Goal: Task Accomplishment & Management: Manage account settings

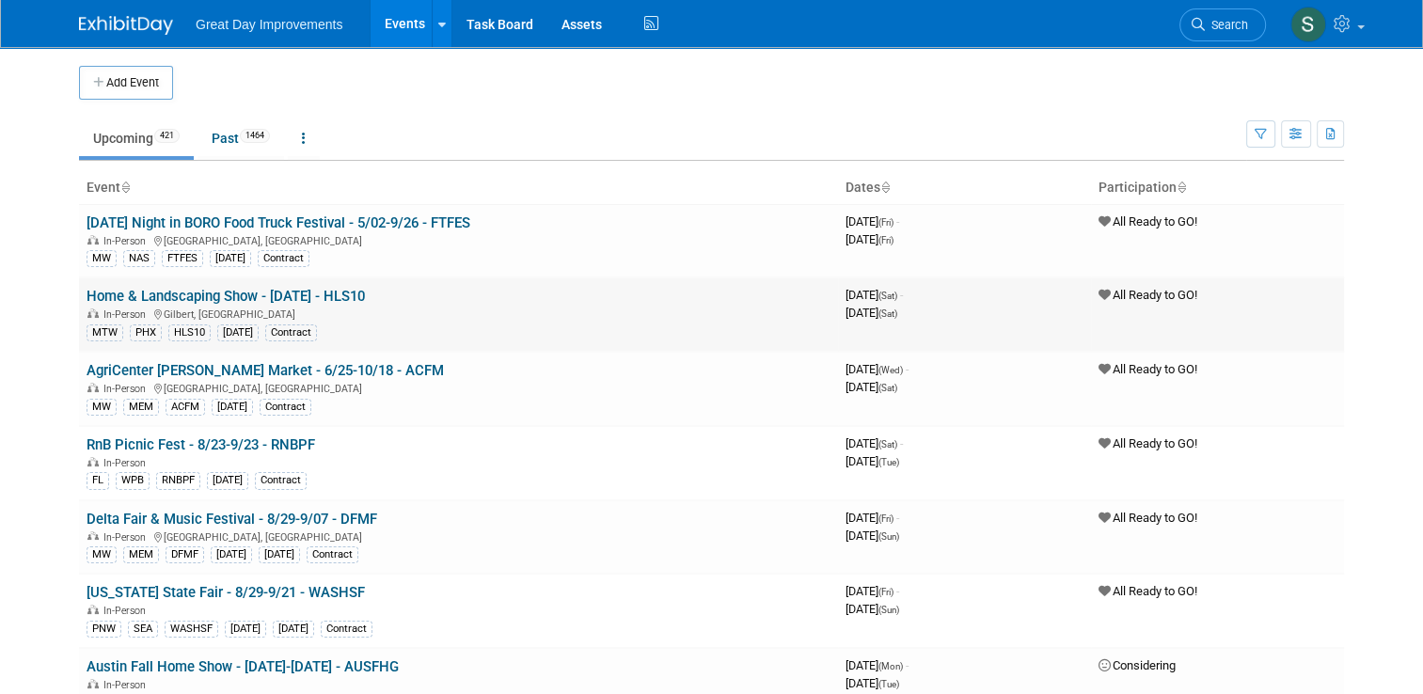
click at [1297, 323] on td "All Ready to GO!" at bounding box center [1217, 314] width 253 height 74
click at [1204, 29] on icon at bounding box center [1198, 24] width 13 height 13
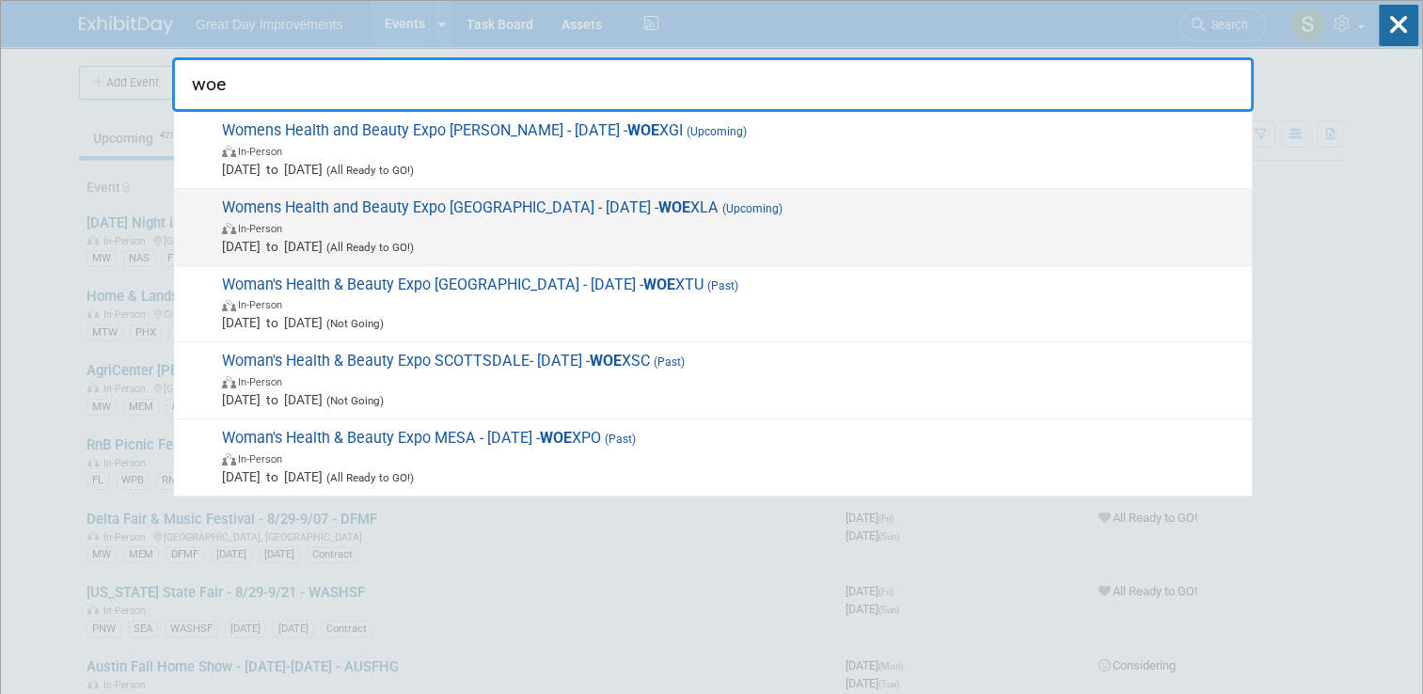
type input "woe"
click at [779, 218] on span "In-Person" at bounding box center [732, 227] width 1020 height 19
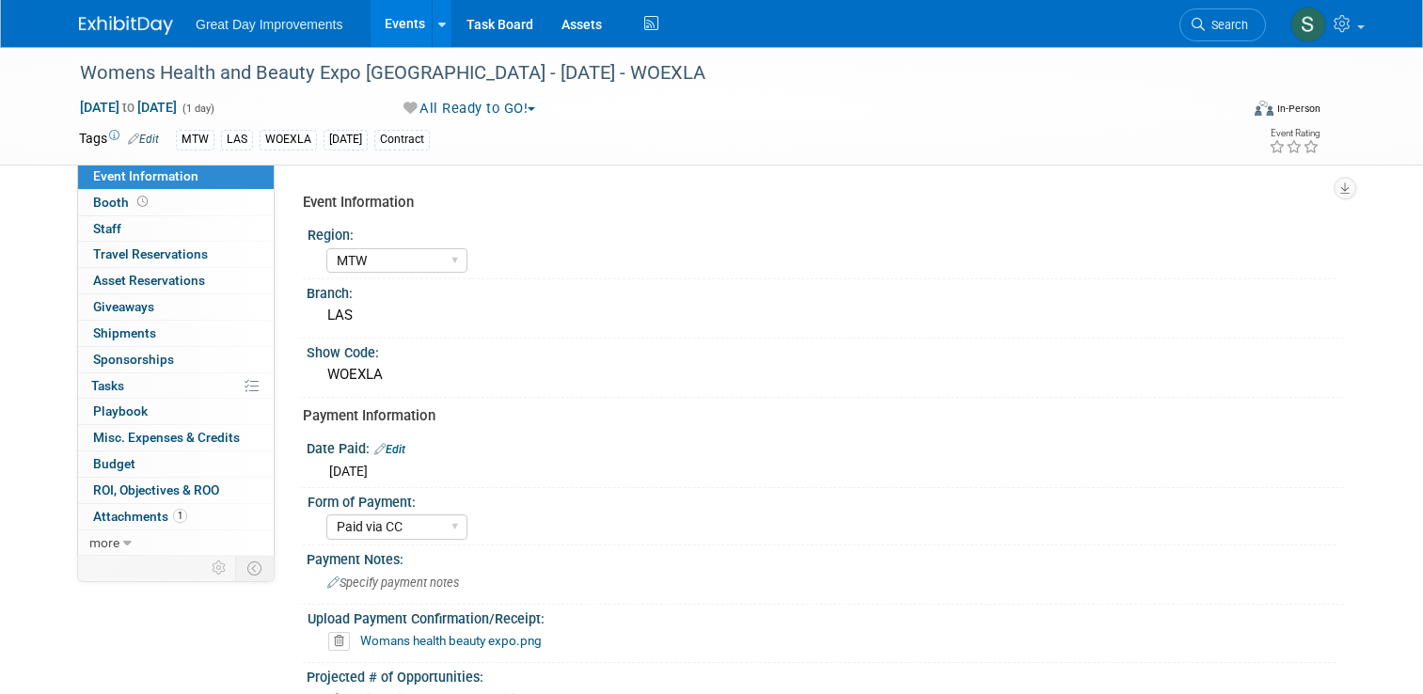
select select "MTW"
select select "Paid via CC"
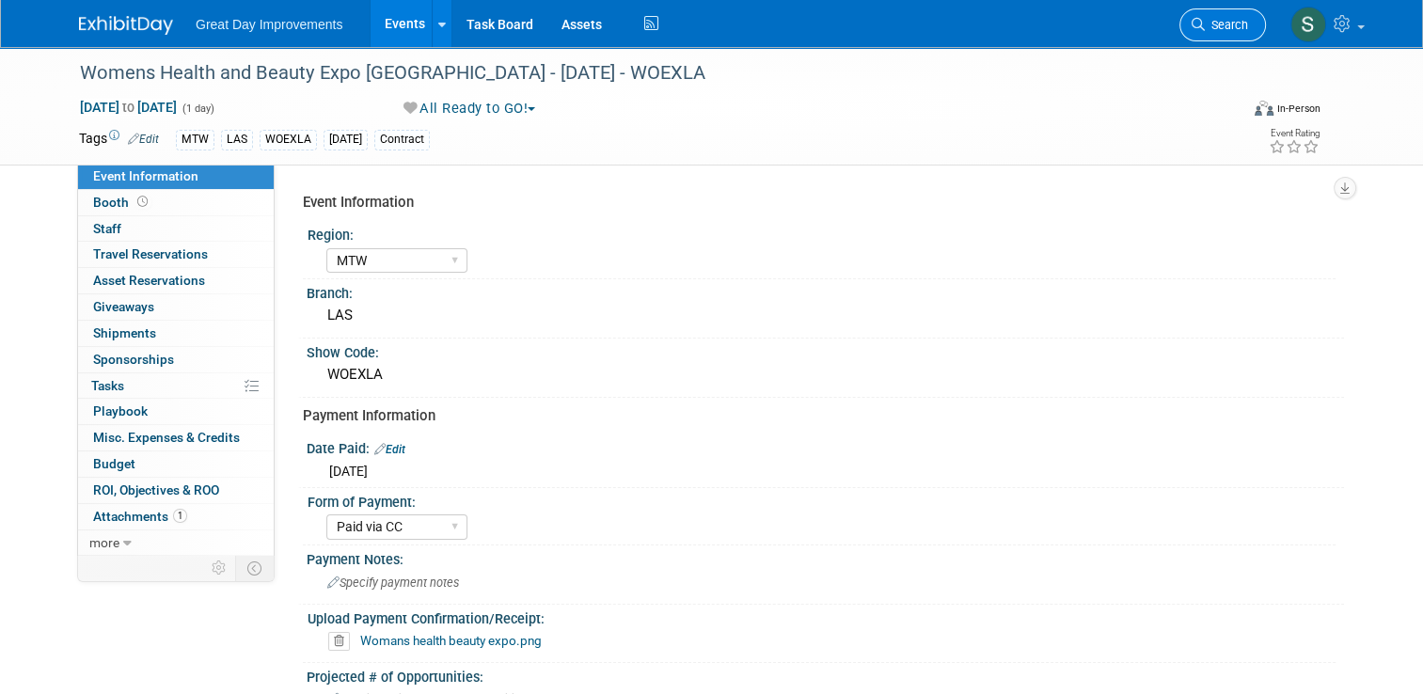
click at [1216, 18] on span "Search" at bounding box center [1226, 25] width 43 height 14
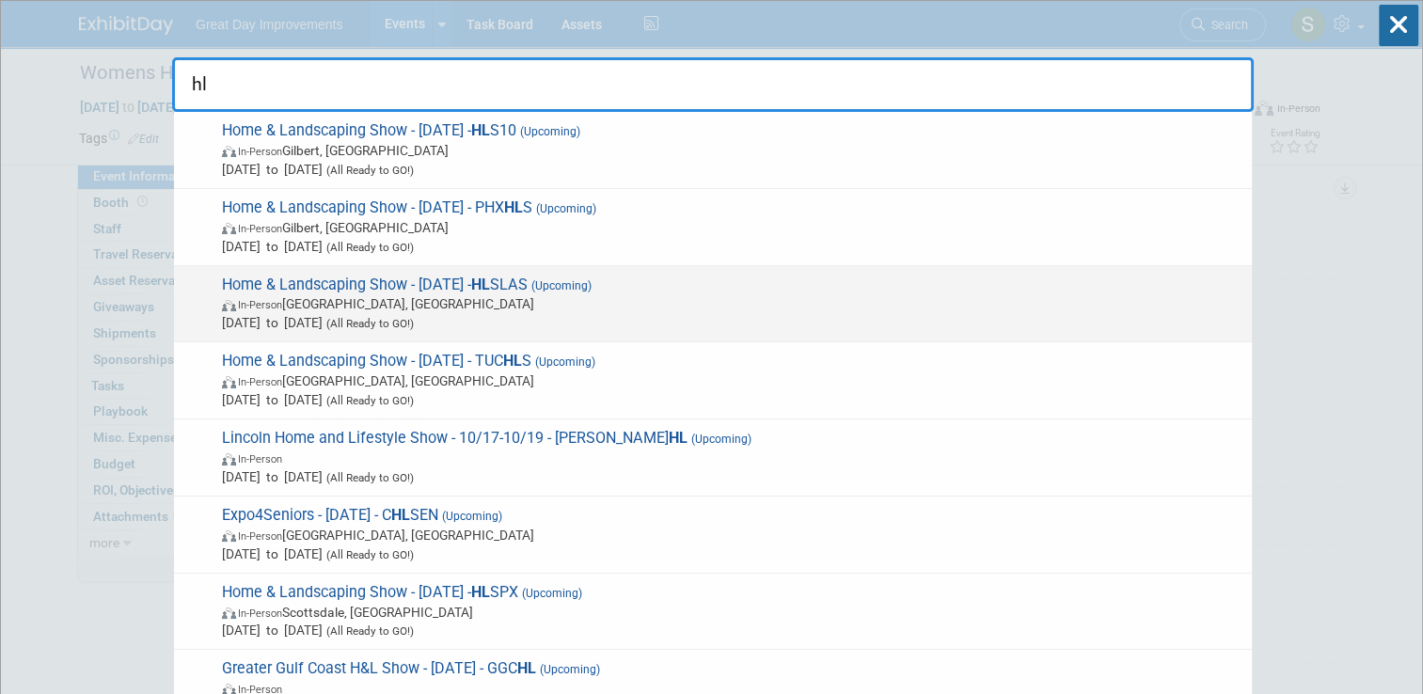
type input "hl"
click at [909, 305] on span "In-Person [GEOGRAPHIC_DATA], [GEOGRAPHIC_DATA]" at bounding box center [732, 303] width 1020 height 19
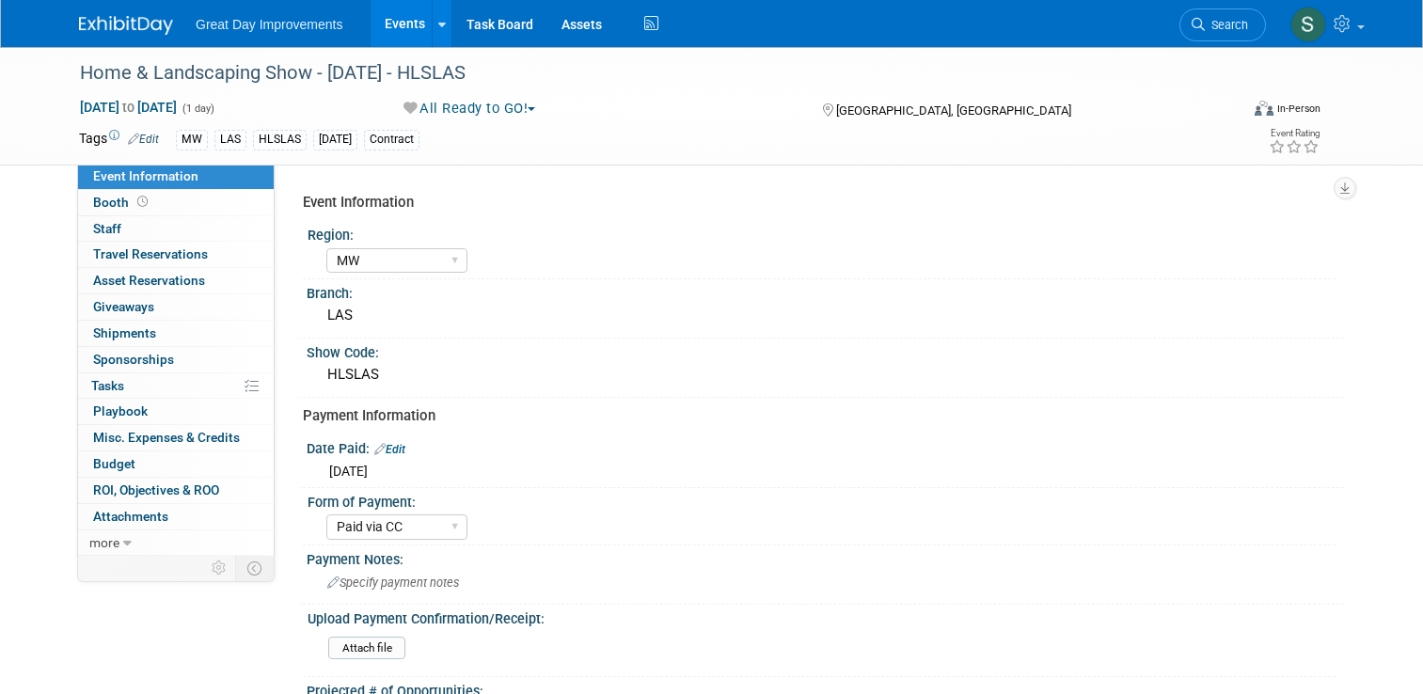
select select "MW"
select select "Paid via CC"
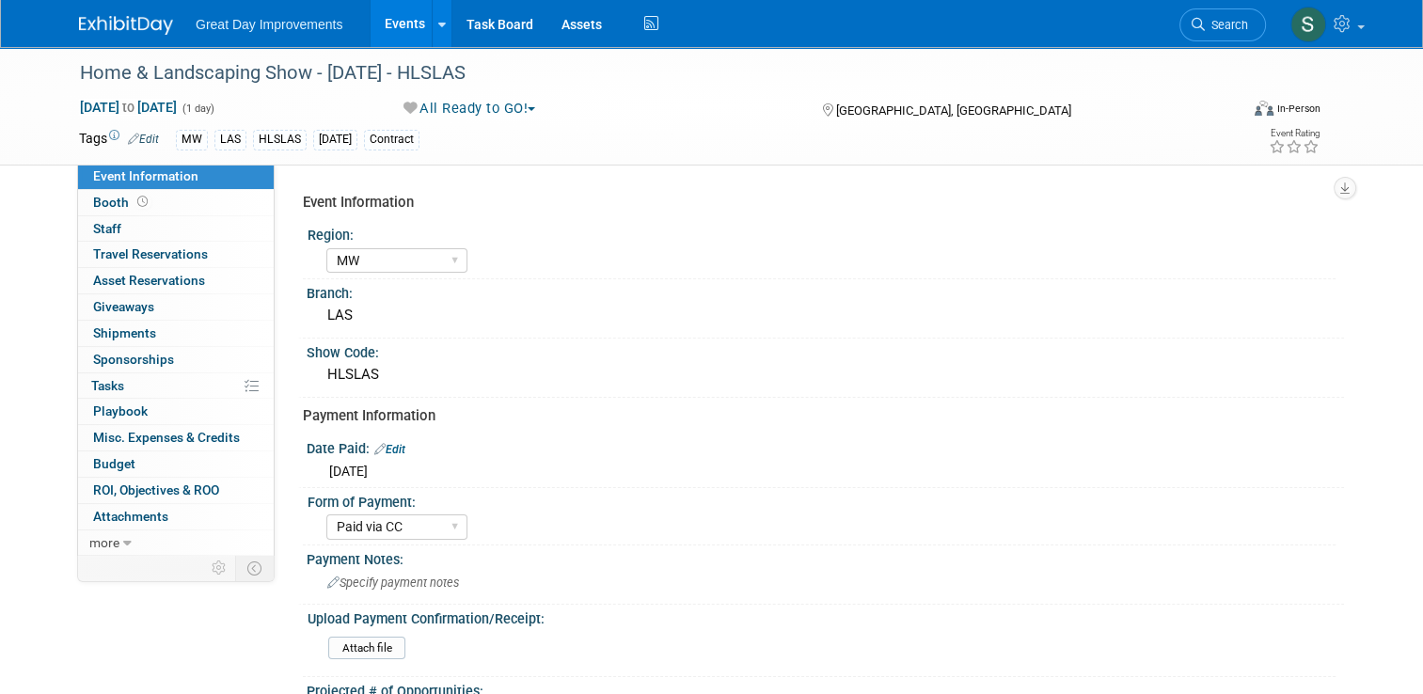
click at [479, 113] on button "All Ready to GO!" at bounding box center [470, 109] width 147 height 20
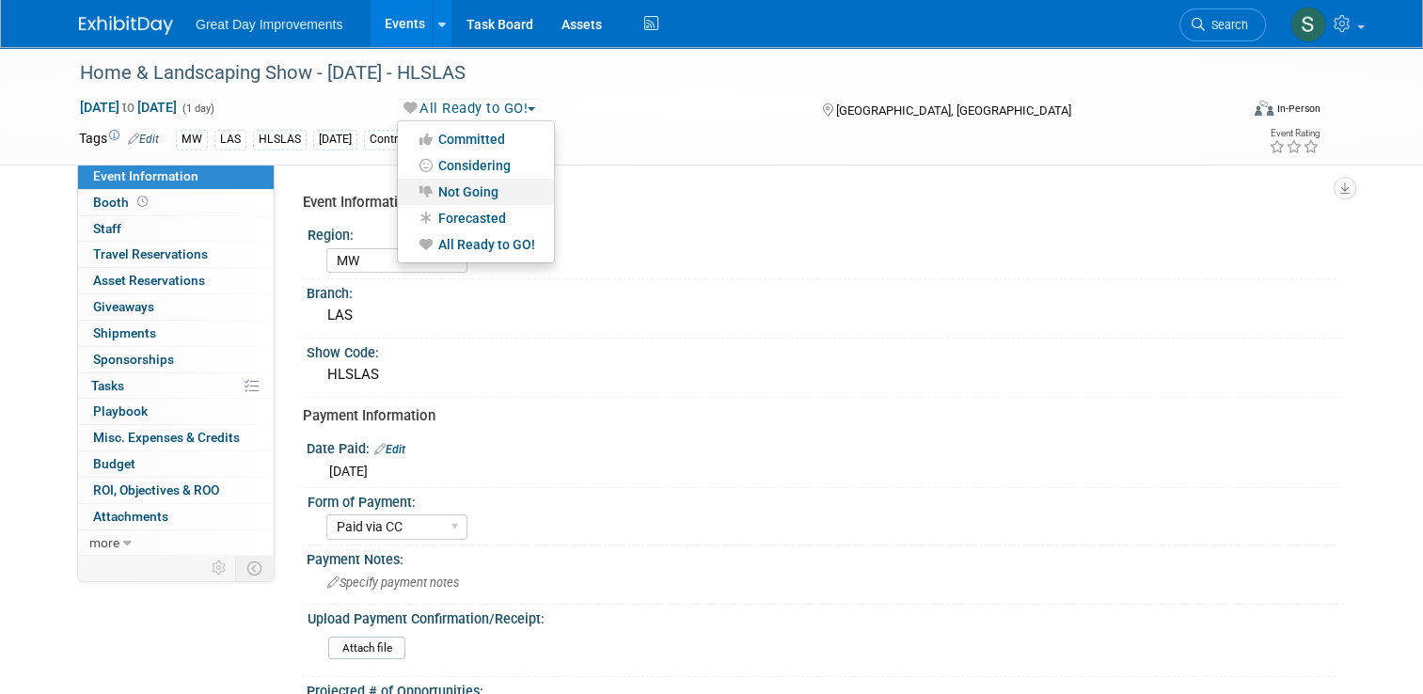
click at [479, 198] on link "Not Going" at bounding box center [476, 192] width 156 height 26
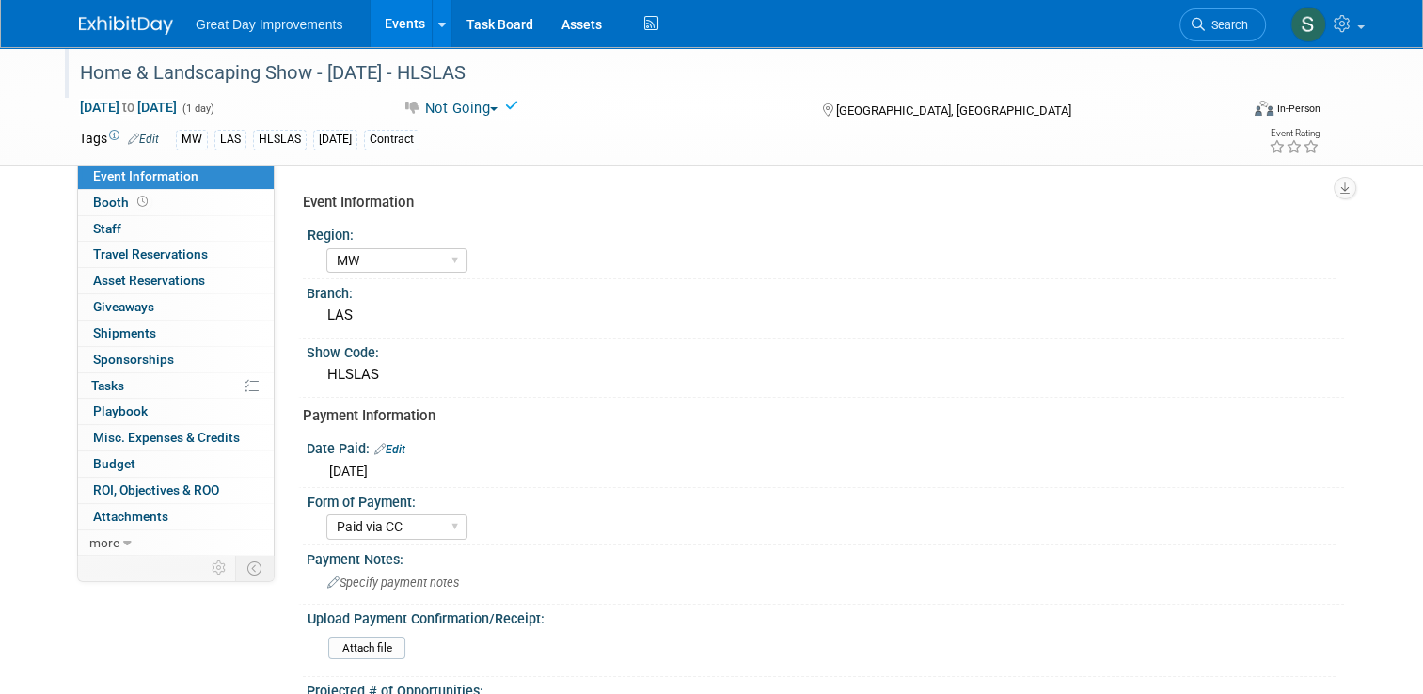
click at [448, 83] on div "Home & Landscaping Show - 9/20/25 - HLSLAS" at bounding box center [644, 73] width 1142 height 34
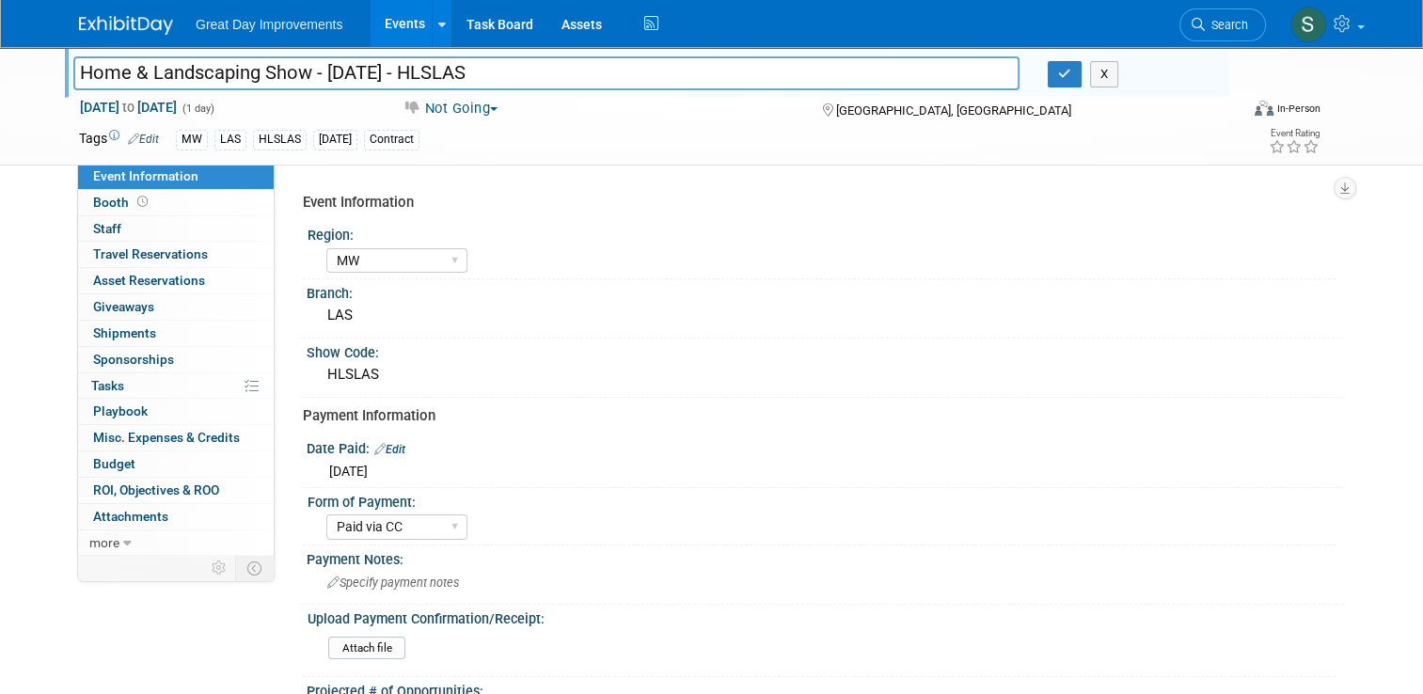
drag, startPoint x: 478, startPoint y: 77, endPoint x: 395, endPoint y: 71, distance: 83.0
click at [395, 71] on input "Home & Landscaping Show - 9/20/25 - HLSLAS" at bounding box center [546, 72] width 946 height 33
click at [1070, 72] on icon "button" at bounding box center [1064, 74] width 13 height 12
